Goal: Information Seeking & Learning: Check status

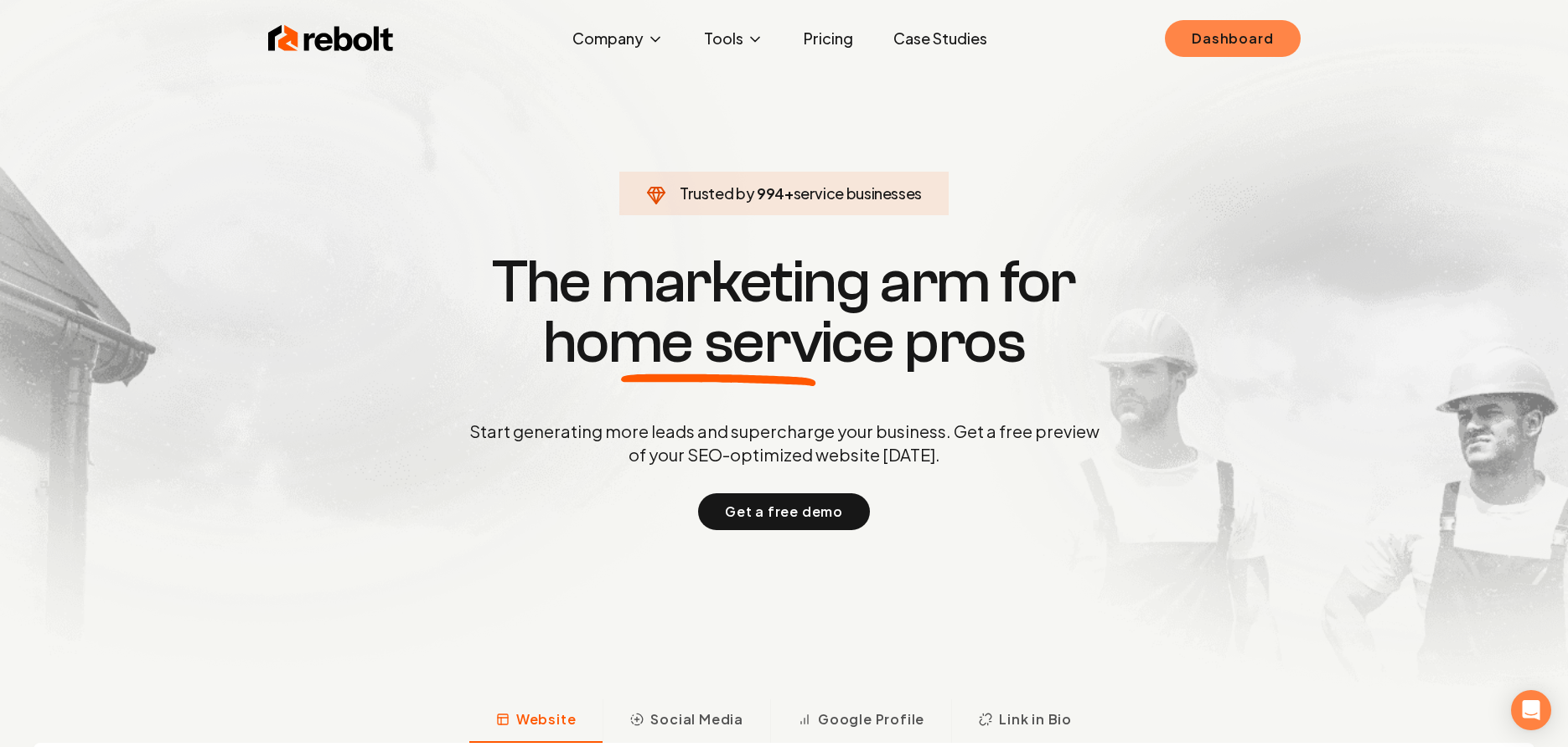
click at [1237, 41] on link "Dashboard" at bounding box center [1231, 38] width 135 height 37
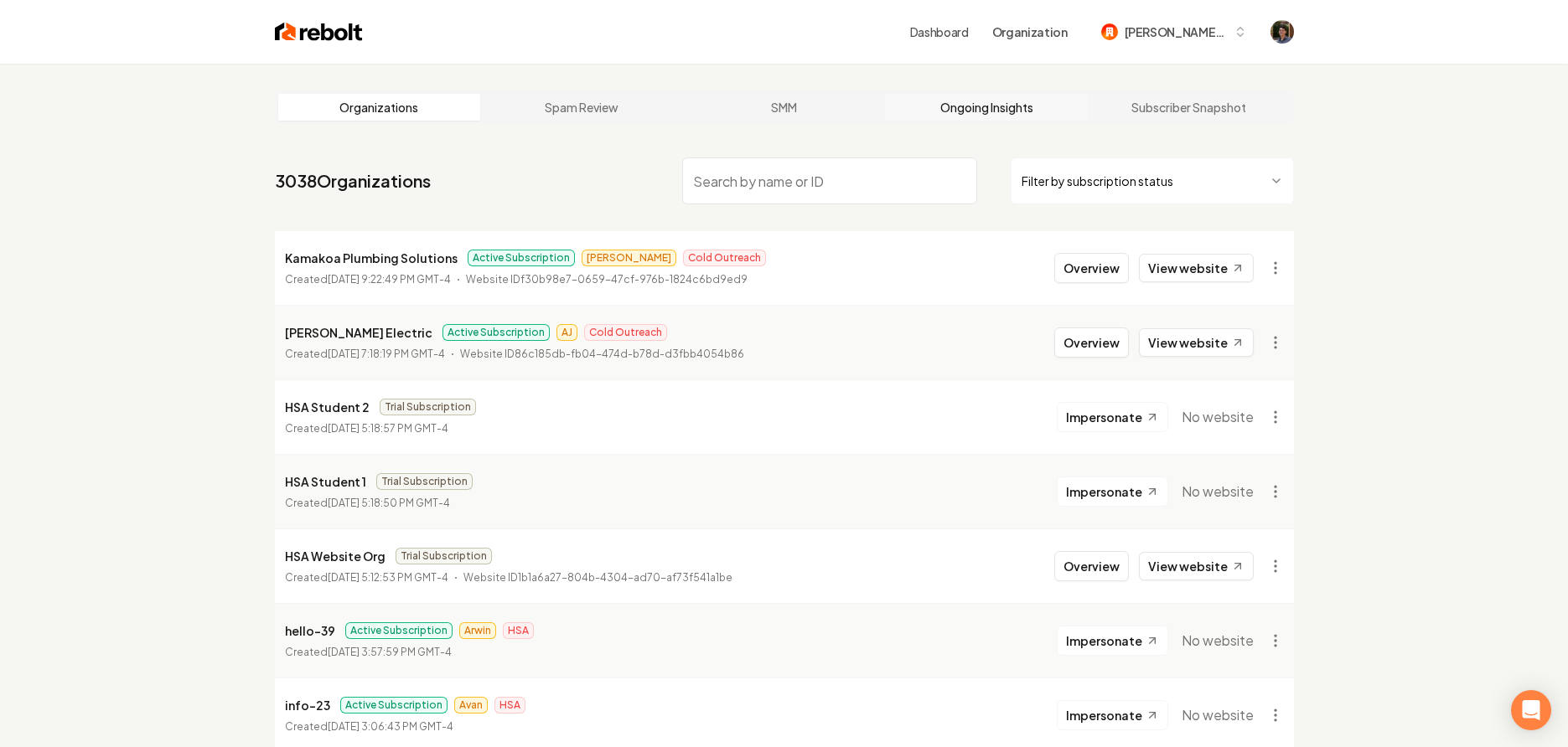
click at [959, 116] on link "Ongoing Insights" at bounding box center [985, 107] width 203 height 27
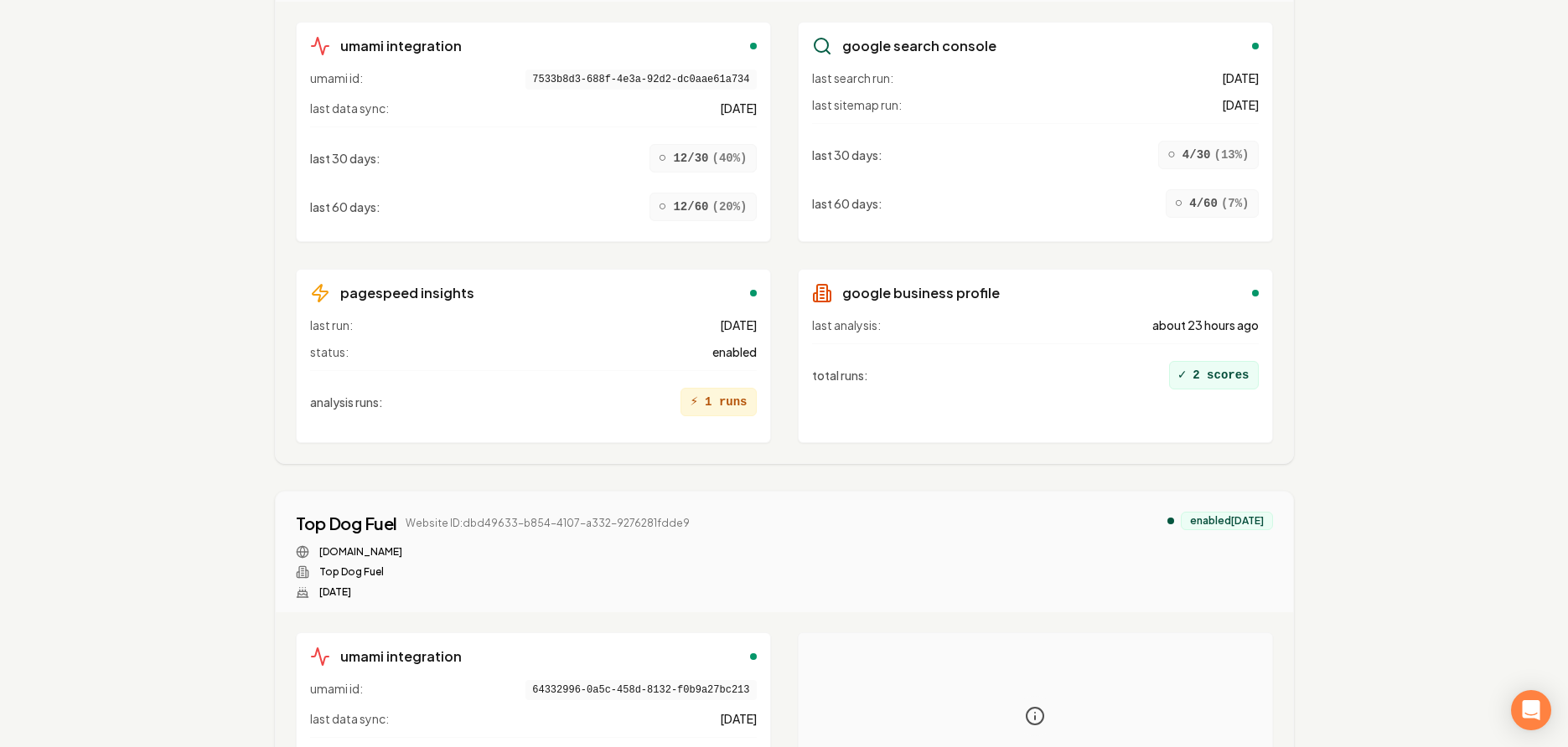
scroll to position [13262, 0]
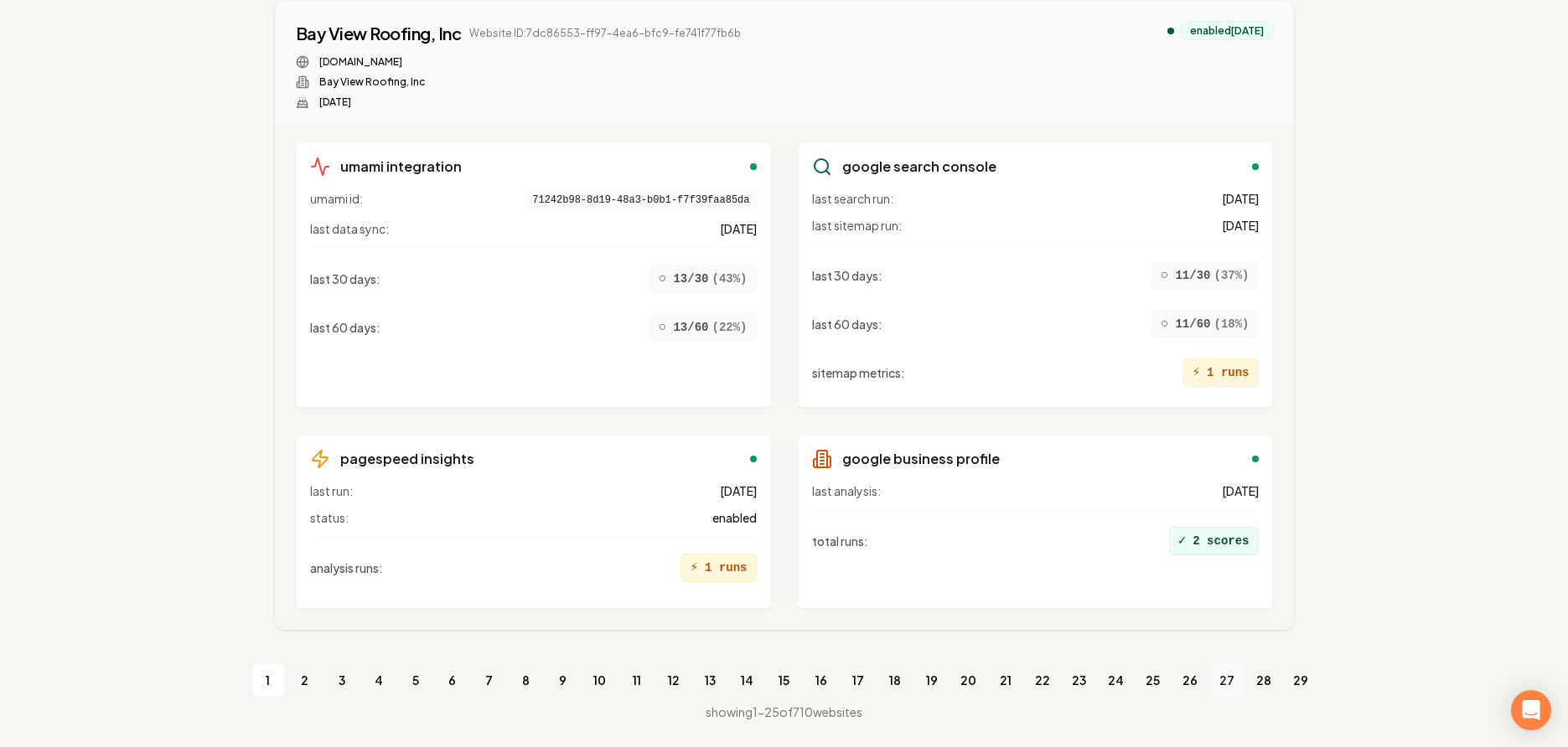
click at [1219, 678] on link "27" at bounding box center [1226, 680] width 34 height 34
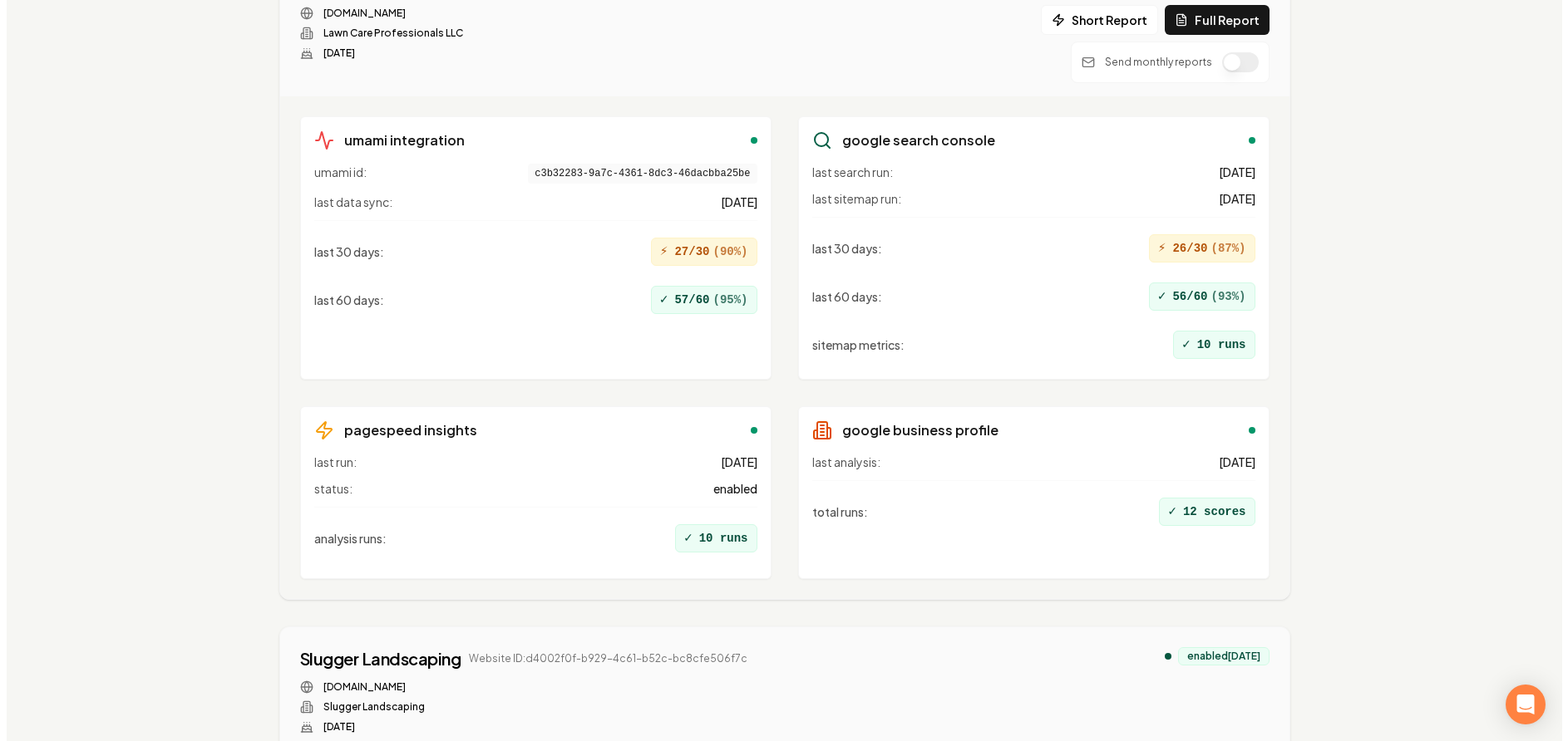
scroll to position [14118, 0]
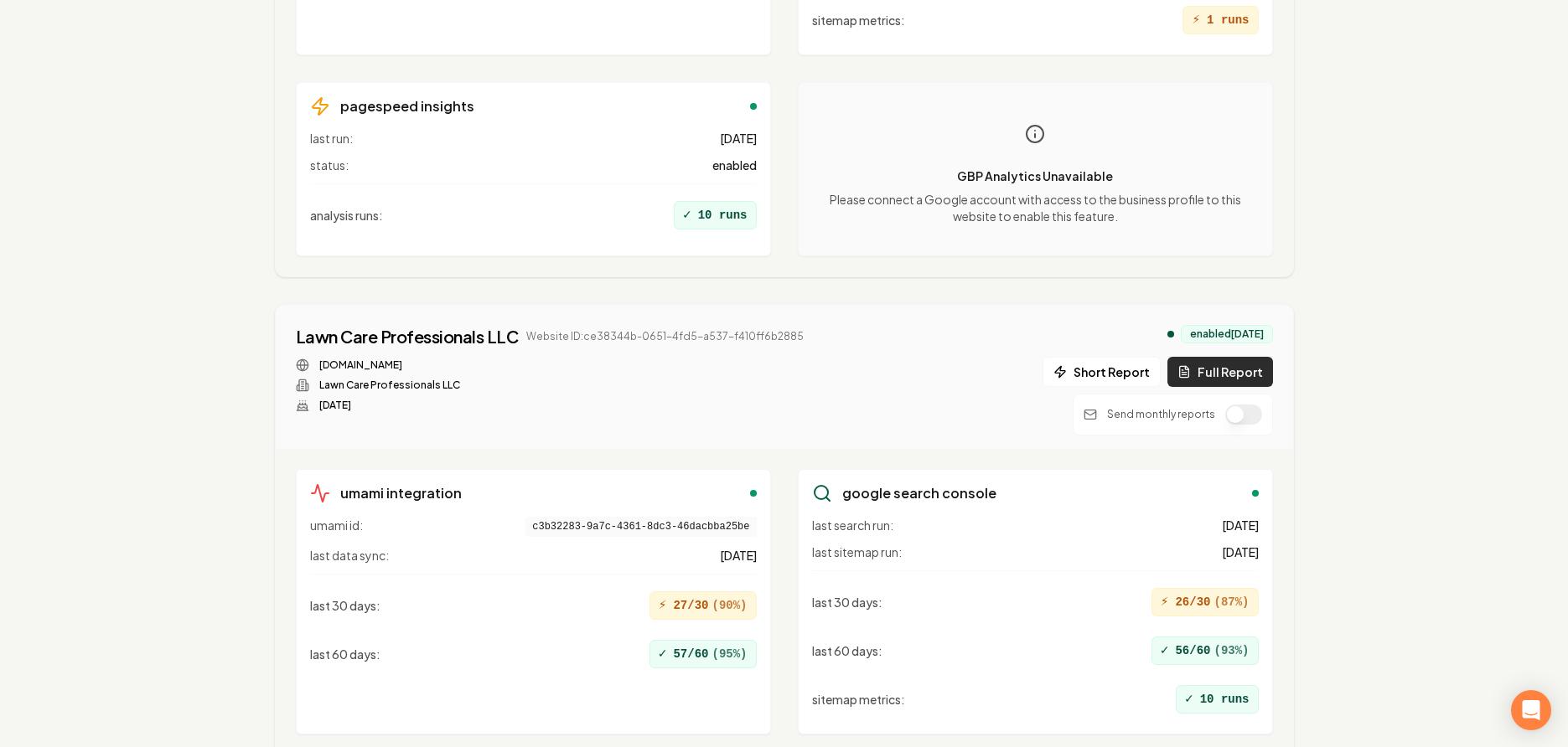
click at [1231, 372] on button "Full Report" at bounding box center [1219, 371] width 105 height 30
click at [832, 339] on button "1 report" at bounding box center [841, 337] width 62 height 20
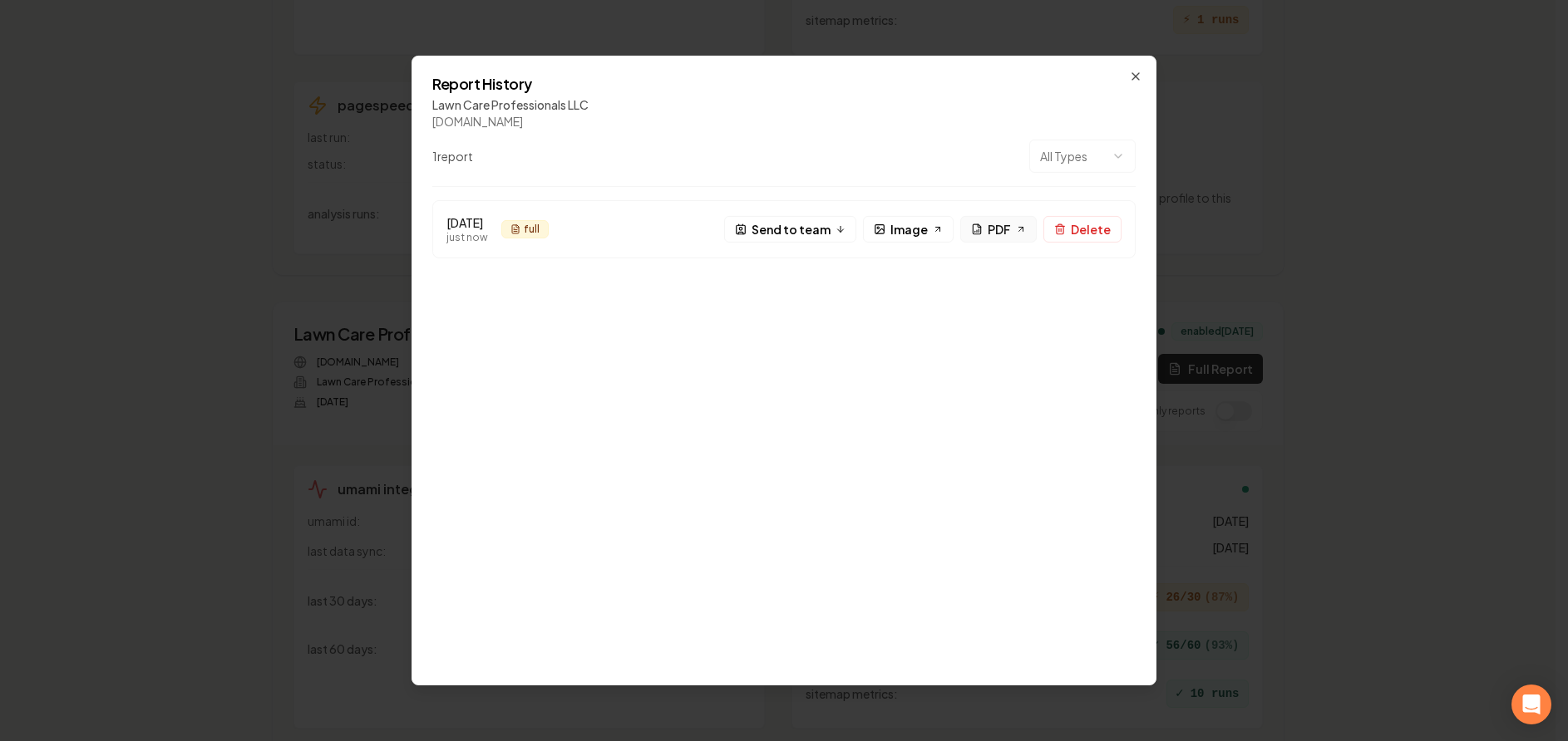
click at [988, 223] on link "PDF" at bounding box center [998, 229] width 77 height 27
